Goal: Transaction & Acquisition: Purchase product/service

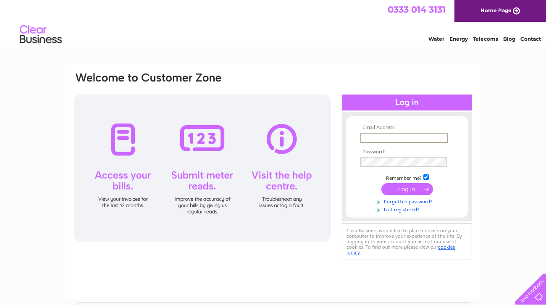
click at [490, 159] on div "Email Address: Password:" at bounding box center [273, 252] width 546 height 379
click at [407, 200] on link "Forgotten password?" at bounding box center [407, 200] width 95 height 8
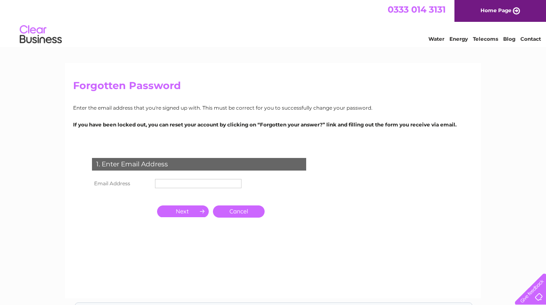
click at [200, 187] on input "text" at bounding box center [198, 183] width 87 height 9
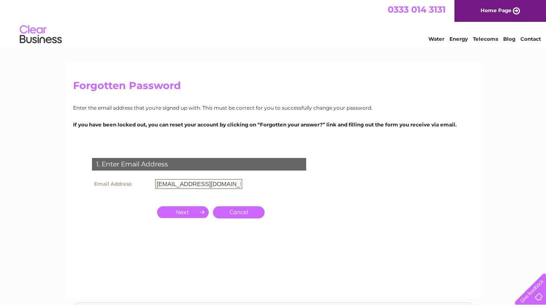
type input "info@thehartgroup.co.uk"
click at [173, 211] on input "button" at bounding box center [183, 212] width 52 height 12
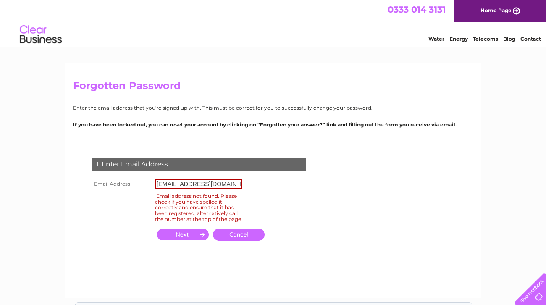
click at [244, 240] on link "Cancel" at bounding box center [239, 234] width 52 height 12
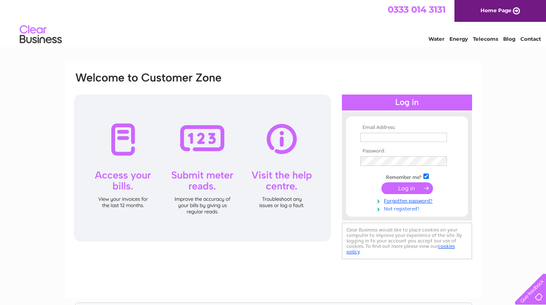
click at [394, 209] on link "Not registered?" at bounding box center [407, 208] width 95 height 8
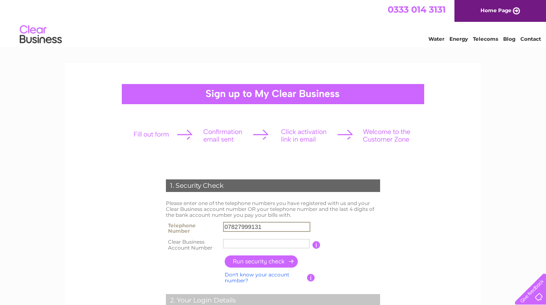
type input "07827999131"
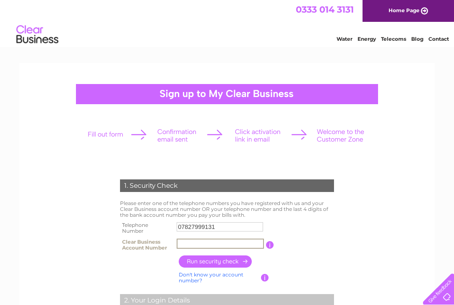
paste input "CB3030566"
click at [227, 260] on input "button" at bounding box center [216, 261] width 74 height 12
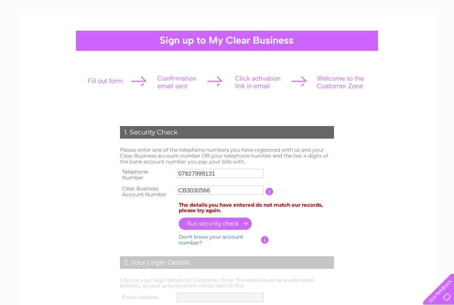
scroll to position [58, 0]
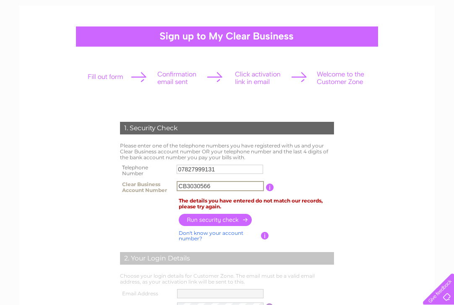
click at [185, 184] on input "CB3030566" at bounding box center [220, 186] width 87 height 10
click at [207, 218] on input "button" at bounding box center [216, 219] width 74 height 12
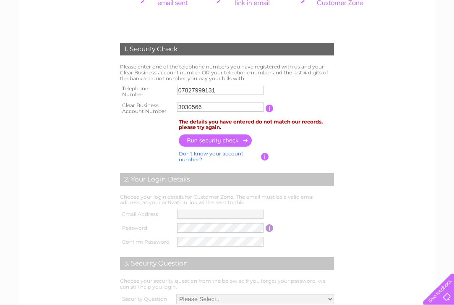
scroll to position [65, 0]
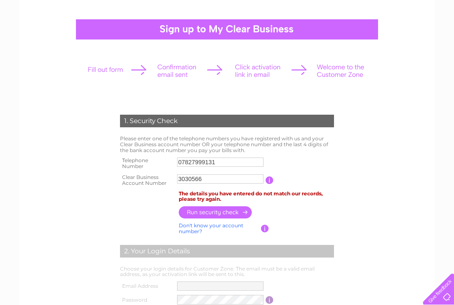
click at [213, 180] on input "3030566" at bounding box center [220, 178] width 87 height 9
click at [189, 177] on input "3030566" at bounding box center [220, 179] width 87 height 10
paste input "54406874"
type input "54406874"
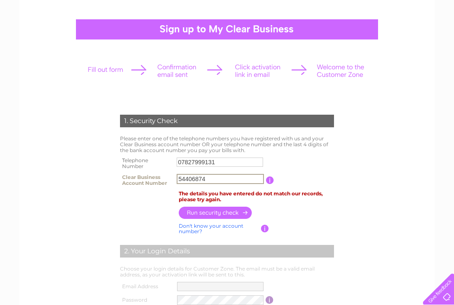
click at [221, 210] on input "button" at bounding box center [216, 213] width 74 height 12
click at [209, 224] on link "Don't know your account number?" at bounding box center [211, 228] width 65 height 12
click at [184, 178] on input "text" at bounding box center [182, 178] width 11 height 9
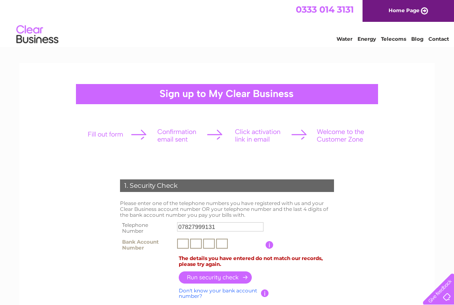
scroll to position [0, 0]
type input "4"
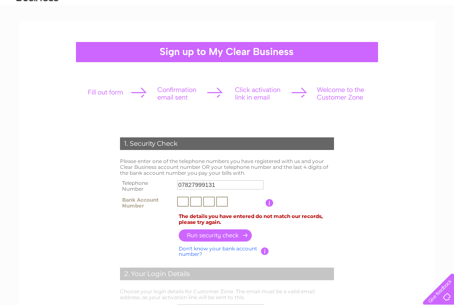
scroll to position [58, 0]
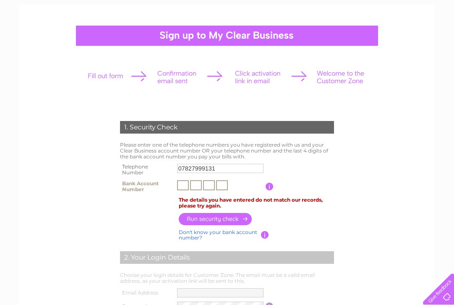
click at [241, 229] on link "Don't know your bank account number?" at bounding box center [218, 235] width 79 height 12
click at [216, 188] on input "text" at bounding box center [220, 185] width 87 height 9
paste input "CB3030566"
type input "CB3030566"
click at [181, 167] on input "07827999131" at bounding box center [220, 168] width 87 height 9
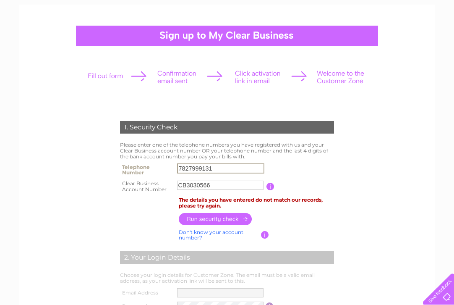
click at [219, 218] on input "button" at bounding box center [216, 219] width 74 height 12
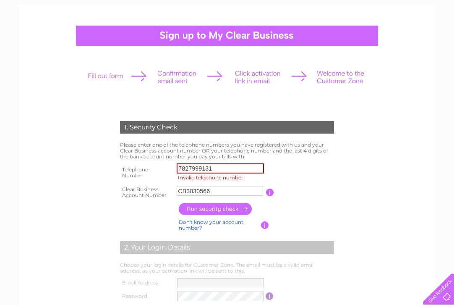
click at [208, 208] on input "button" at bounding box center [216, 209] width 74 height 12
click input "7827999131"
type input "07827999131"
click input "button"
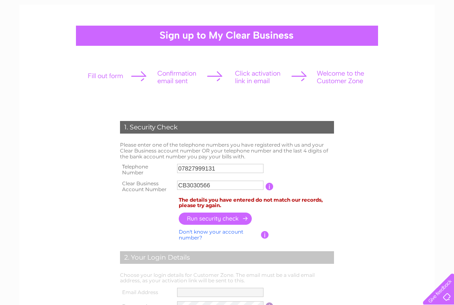
click input "button"
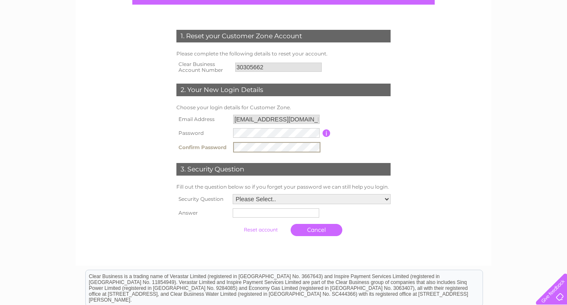
scroll to position [100, 0]
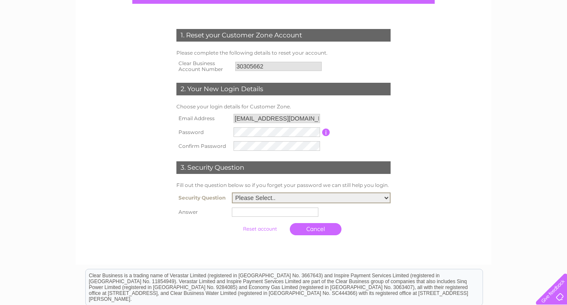
select select "1"
click at [285, 213] on input "text" at bounding box center [275, 211] width 87 height 9
type input "swansea"
click at [249, 231] on input "submit" at bounding box center [261, 229] width 52 height 12
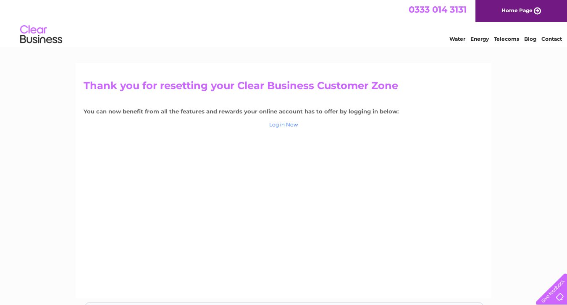
click at [288, 126] on link "Log in Now" at bounding box center [283, 124] width 29 height 6
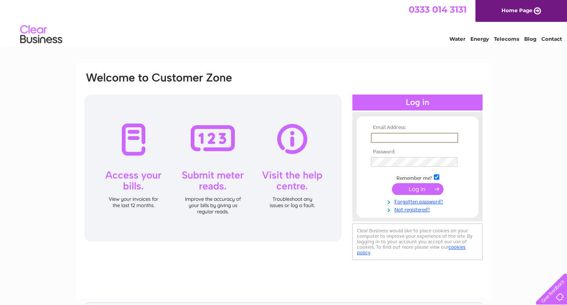
type input "[EMAIL_ADDRESS][DOMAIN_NAME]"
click at [417, 188] on input "submit" at bounding box center [418, 189] width 52 height 12
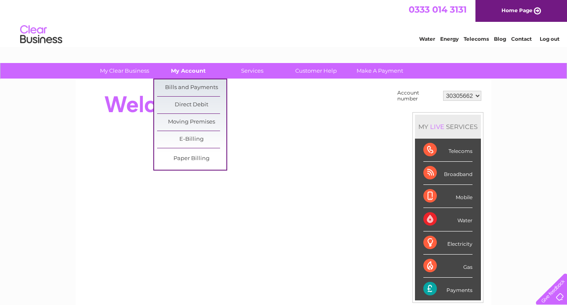
click at [186, 70] on link "My Account" at bounding box center [188, 71] width 69 height 16
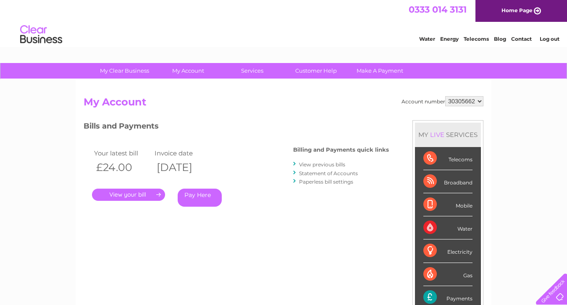
click at [139, 194] on link "." at bounding box center [128, 195] width 73 height 12
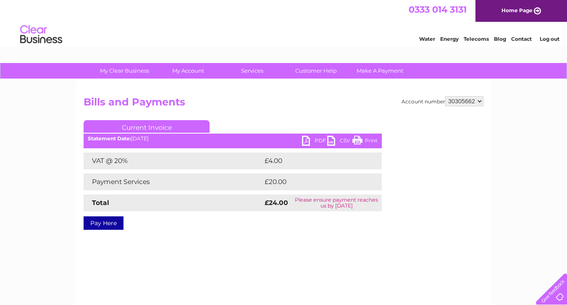
click at [99, 228] on link "Pay Here" at bounding box center [104, 222] width 40 height 13
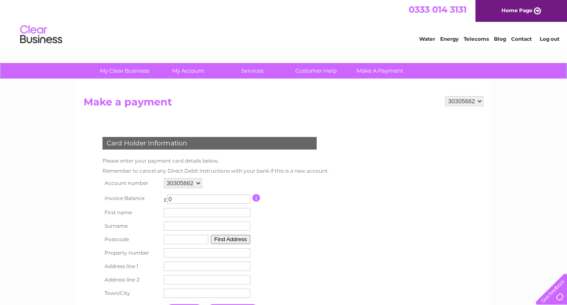
click at [530, 10] on link "Home Page" at bounding box center [521, 11] width 92 height 22
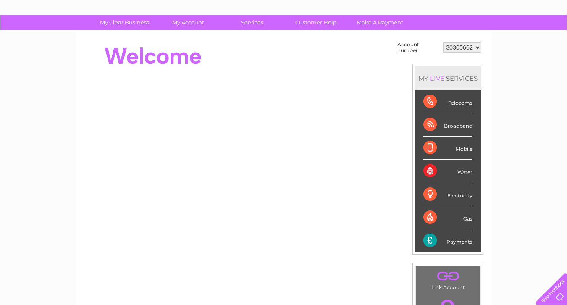
scroll to position [47, 0]
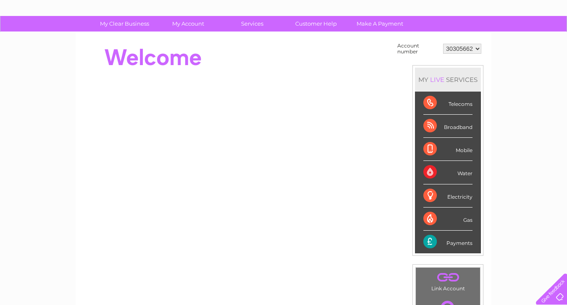
click at [463, 44] on select "30305662" at bounding box center [462, 49] width 38 height 10
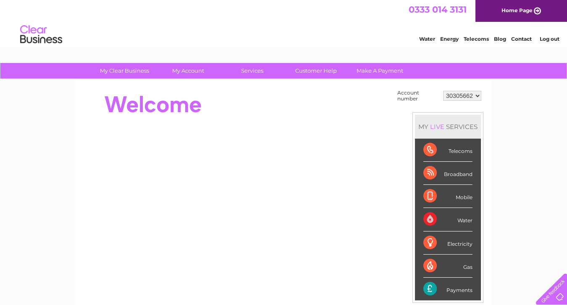
scroll to position [0, 0]
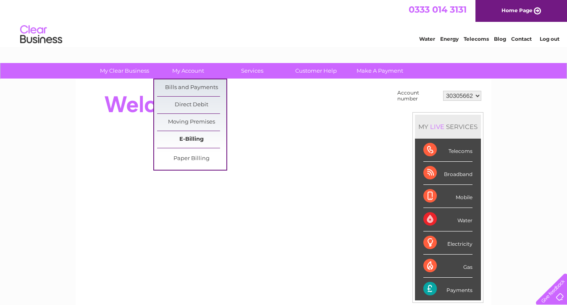
click at [191, 141] on link "E-Billing" at bounding box center [191, 139] width 69 height 17
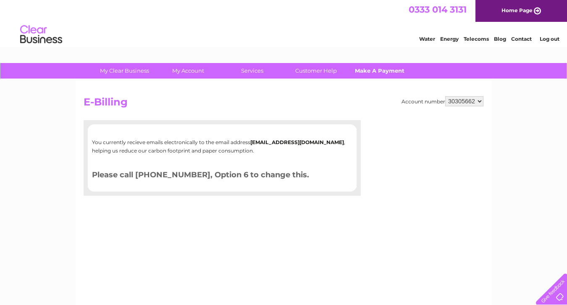
click at [386, 70] on link "Make A Payment" at bounding box center [379, 71] width 69 height 16
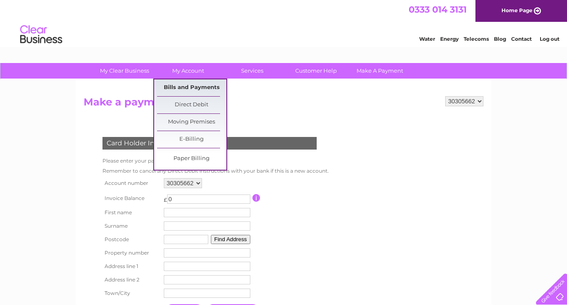
click at [191, 88] on link "Bills and Payments" at bounding box center [191, 87] width 69 height 17
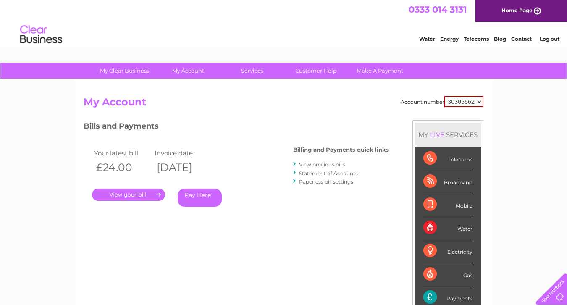
click at [334, 163] on link "View previous bills" at bounding box center [322, 164] width 46 height 6
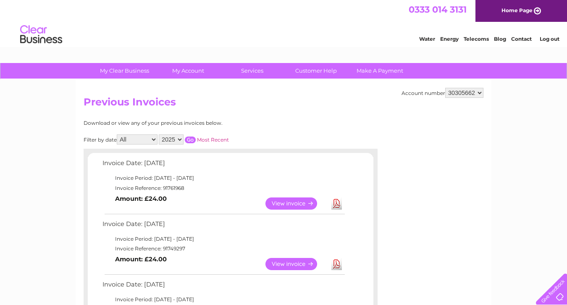
click at [300, 203] on link "View" at bounding box center [296, 203] width 62 height 12
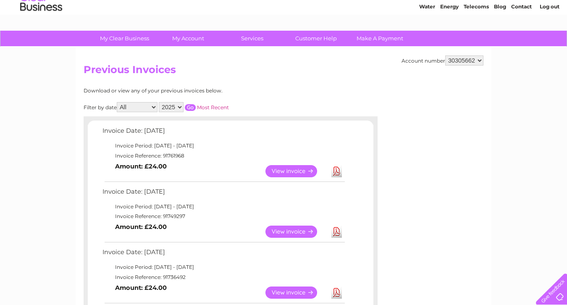
scroll to position [74, 0]
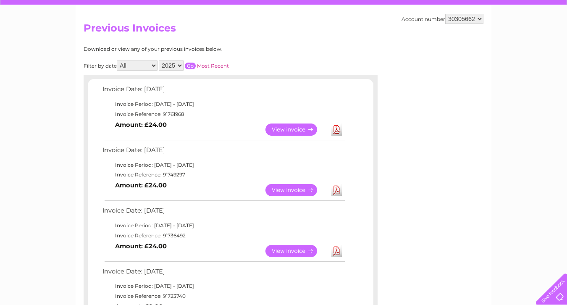
click at [283, 186] on link "View" at bounding box center [296, 190] width 62 height 12
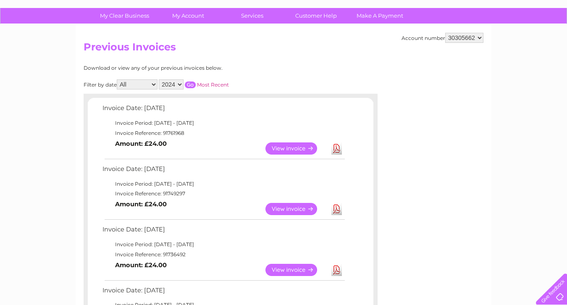
scroll to position [55, 0]
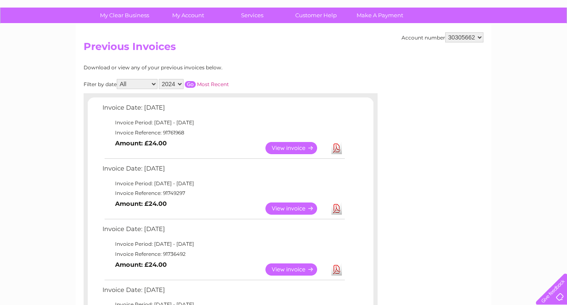
click at [196, 81] on input "button" at bounding box center [190, 84] width 11 height 7
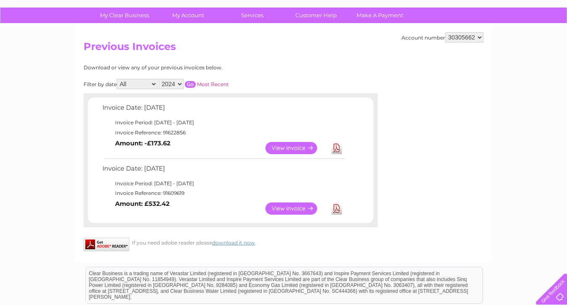
click at [196, 81] on input "button" at bounding box center [190, 84] width 11 height 7
click at [273, 150] on link "View" at bounding box center [296, 148] width 62 height 12
click at [143, 81] on select "All February March April May June July August September" at bounding box center [137, 84] width 41 height 10
select select "2025"
click at [196, 82] on input "button" at bounding box center [190, 84] width 11 height 7
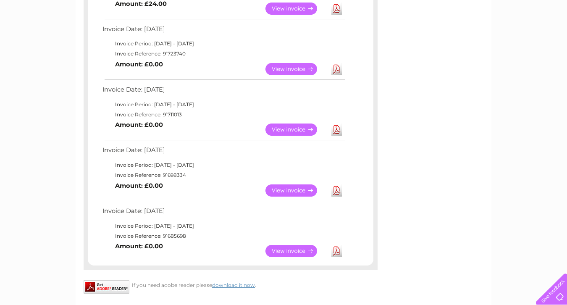
scroll to position [318, 0]
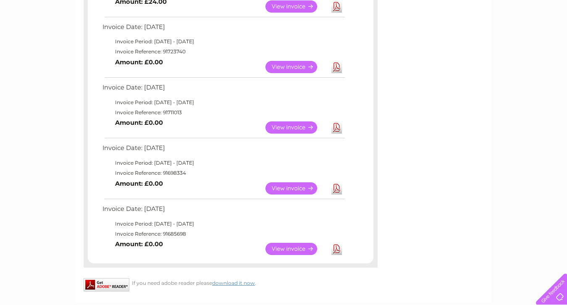
click at [184, 229] on td "Invoice Reference: 91685698" at bounding box center [223, 234] width 246 height 10
click at [287, 182] on link "View" at bounding box center [296, 188] width 62 height 12
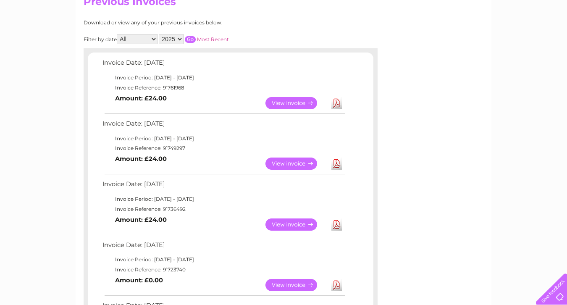
scroll to position [105, 0]
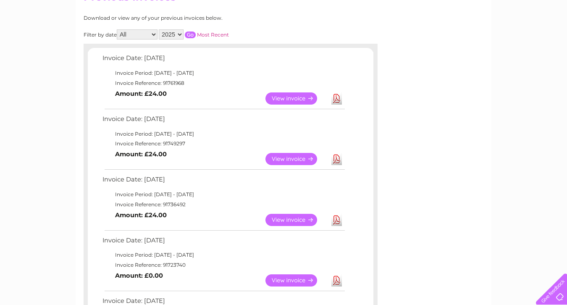
click at [289, 95] on link "View" at bounding box center [296, 98] width 62 height 12
click at [274, 158] on link "View" at bounding box center [296, 159] width 62 height 12
click at [301, 101] on link "View" at bounding box center [296, 98] width 62 height 12
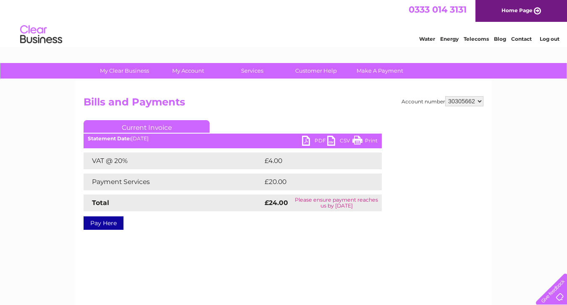
click at [315, 140] on link "PDF" at bounding box center [314, 142] width 25 height 12
click at [314, 140] on link "PDF" at bounding box center [314, 142] width 25 height 12
click at [315, 141] on link "PDF" at bounding box center [314, 142] width 25 height 12
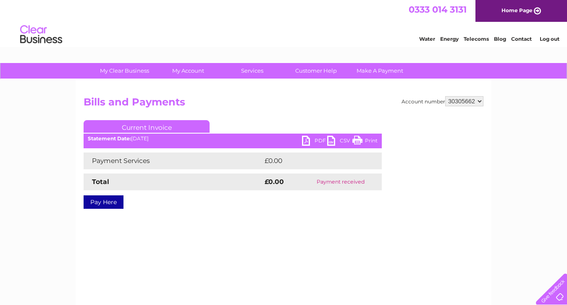
click at [307, 142] on link "PDF" at bounding box center [314, 142] width 25 height 12
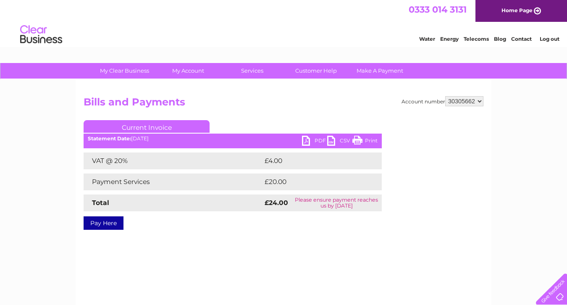
click at [114, 228] on link "Pay Here" at bounding box center [104, 222] width 40 height 13
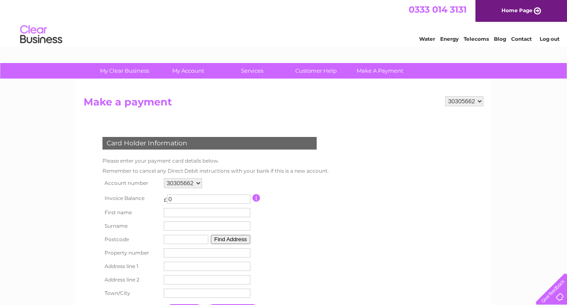
click at [193, 199] on input "0" at bounding box center [208, 198] width 83 height 9
type input "24"
type input "james"
type input "hartson"
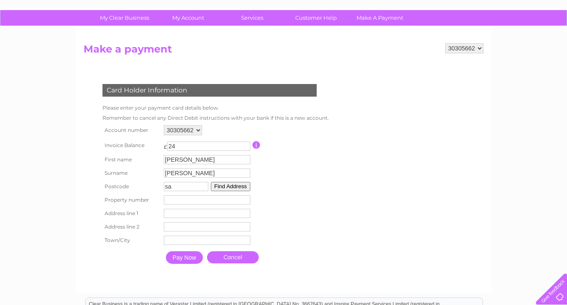
scroll to position [63, 0]
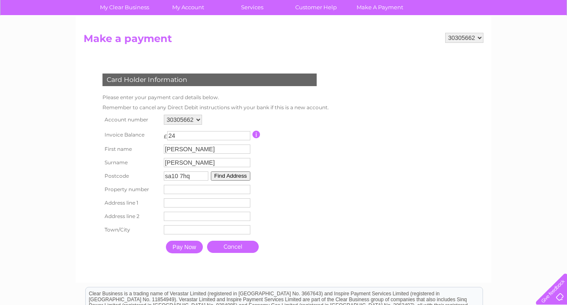
type input "sa10 7hq"
click at [234, 175] on button "Find Address" at bounding box center [230, 175] width 39 height 9
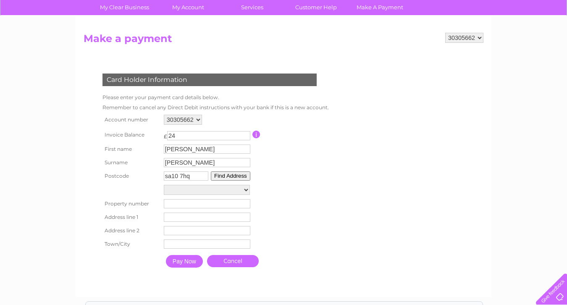
click at [214, 186] on select "Rockfield, Longford Road Glamorgan Services, Rockfield, Longford Road New Build…" at bounding box center [207, 190] width 86 height 10
select select ",Longford Road,,Neath"
type input "Longford Road"
type input "Neath"
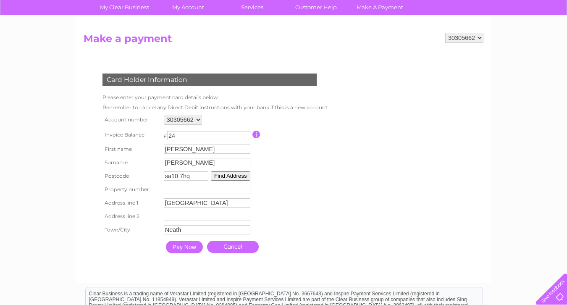
click at [187, 253] on input "Pay Now" at bounding box center [184, 247] width 37 height 13
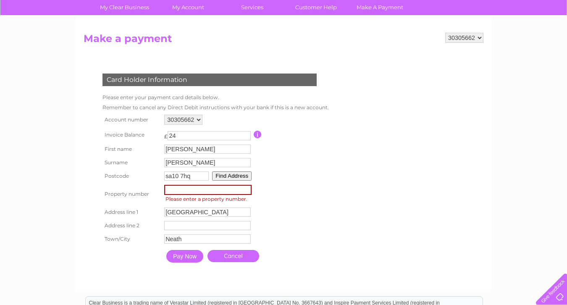
click at [194, 194] on input "number" at bounding box center [207, 190] width 87 height 10
click at [191, 260] on input "Pay Now" at bounding box center [184, 256] width 37 height 13
click at [295, 204] on table "Account number 30305662 Invoice Balance £ 24" at bounding box center [214, 190] width 229 height 154
click at [181, 190] on input "number" at bounding box center [207, 190] width 87 height 10
click at [189, 262] on input "Pay Now" at bounding box center [184, 256] width 37 height 13
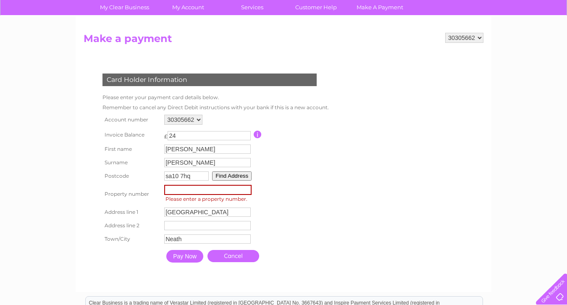
click at [190, 261] on input "Pay Now" at bounding box center [184, 256] width 37 height 13
click at [352, 173] on form "30305662 Make a payment Card Holder Information Please enter your payment card …" at bounding box center [284, 158] width 400 height 251
click at [209, 189] on input "number" at bounding box center [207, 190] width 87 height 10
click at [183, 260] on input "Pay Now" at bounding box center [184, 256] width 37 height 13
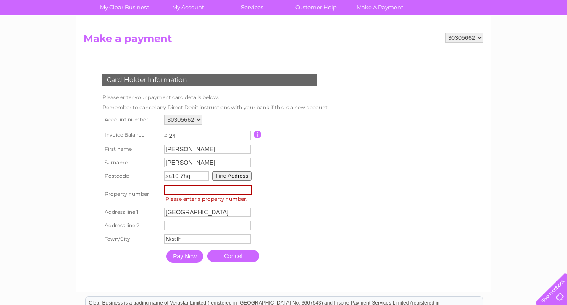
click at [184, 257] on input "Pay Now" at bounding box center [184, 256] width 37 height 13
click at [213, 189] on input "number" at bounding box center [207, 190] width 87 height 10
drag, startPoint x: 213, startPoint y: 189, endPoint x: 114, endPoint y: 182, distance: 98.9
click at [114, 183] on tr "Property number Property Number Please enter a property number." at bounding box center [214, 194] width 229 height 23
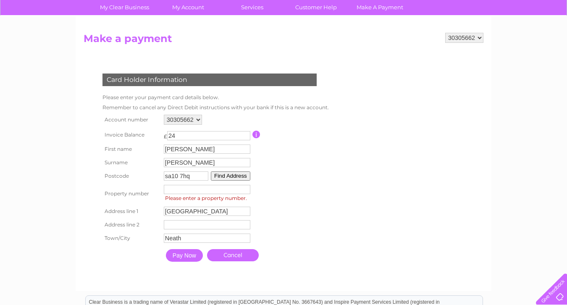
type input "1"
click at [186, 255] on input "Pay Now" at bounding box center [184, 255] width 37 height 13
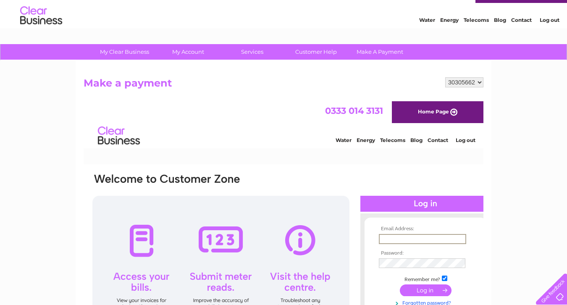
scroll to position [16, 0]
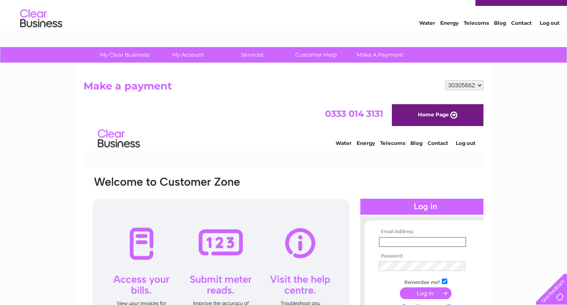
type input "info@thehartgroup.co.uk"
click at [425, 292] on input "submit" at bounding box center [426, 292] width 52 height 12
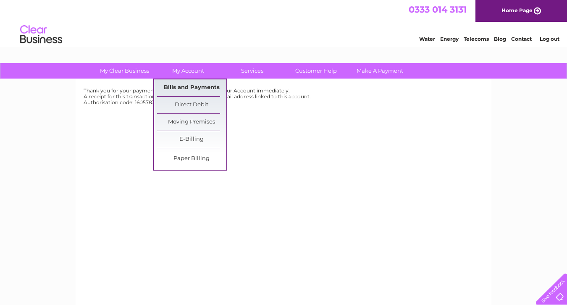
click at [193, 82] on link "Bills and Payments" at bounding box center [191, 87] width 69 height 17
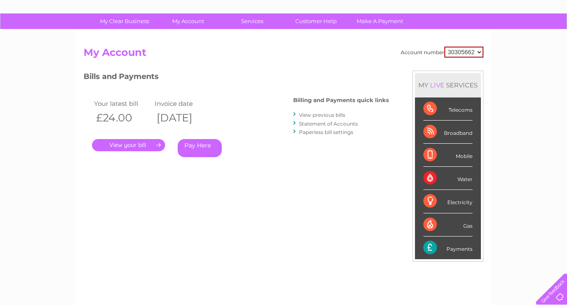
scroll to position [53, 0]
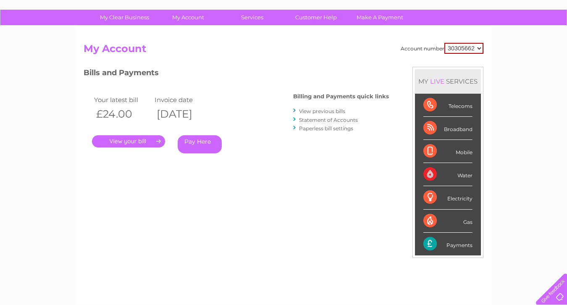
click at [176, 116] on th "[DATE]" at bounding box center [182, 113] width 60 height 17
click at [198, 113] on th "[DATE]" at bounding box center [182, 113] width 60 height 17
click at [213, 111] on th "[DATE]" at bounding box center [182, 113] width 60 height 17
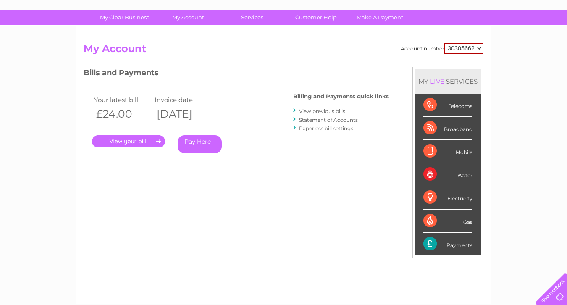
click at [213, 111] on th "[DATE]" at bounding box center [182, 113] width 60 height 17
click at [252, 130] on div ". Pay Here" at bounding box center [176, 129] width 168 height 13
click at [145, 142] on link "." at bounding box center [128, 141] width 73 height 12
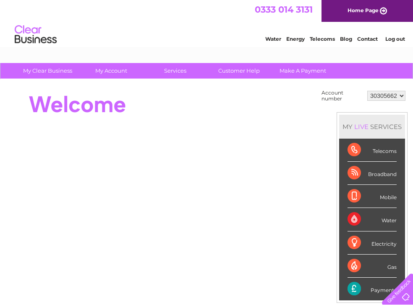
click at [156, 30] on div "Water Energy Telecoms Blog Contact Log out" at bounding box center [206, 35] width 413 height 27
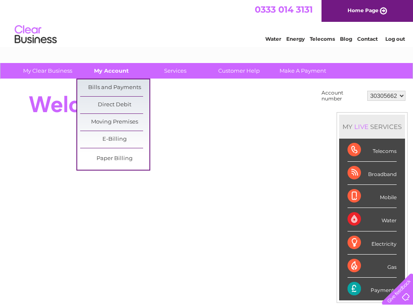
click at [108, 70] on link "My Account" at bounding box center [111, 71] width 69 height 16
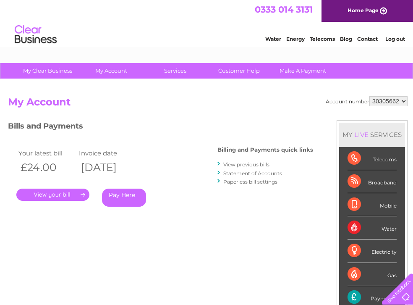
click at [255, 165] on link "View previous bills" at bounding box center [246, 164] width 46 height 6
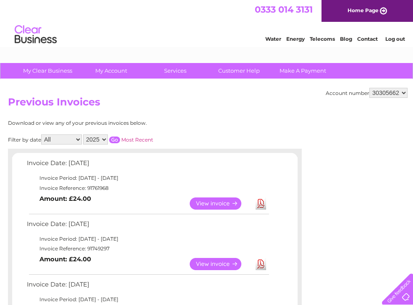
click at [210, 198] on link "View" at bounding box center [221, 203] width 62 height 12
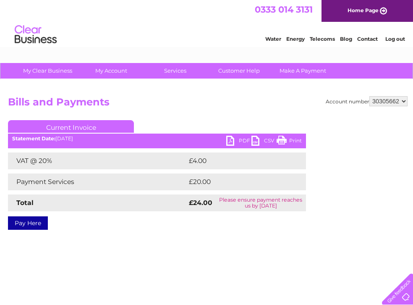
click at [237, 142] on link "PDF" at bounding box center [238, 142] width 25 height 12
